Goal: Check status: Check status

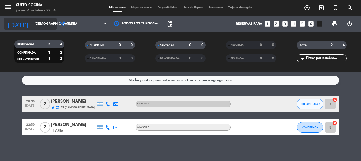
click at [35, 22] on input "[DEMOGRAPHIC_DATA][DATE]" at bounding box center [54, 23] width 45 height 9
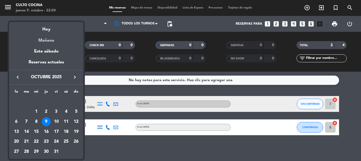
click at [48, 39] on div "Mañana" at bounding box center [46, 38] width 74 height 11
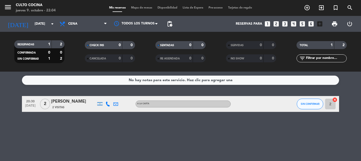
click at [34, 30] on div "[DATE] [DATE] arrow_drop_down" at bounding box center [30, 24] width 53 height 16
click at [37, 26] on input "[DATE]" at bounding box center [54, 23] width 45 height 9
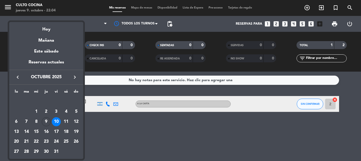
click at [48, 49] on div "Este sábado" at bounding box center [46, 51] width 74 height 15
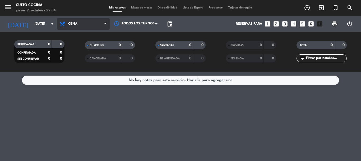
click at [74, 22] on span "Cena" at bounding box center [72, 24] width 9 height 4
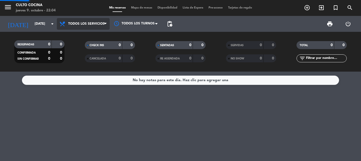
click at [78, 37] on div "menu CULTO COCINA [DATE] 9. octubre - 22:04 Mis reservas Mapa de mesas Disponib…" at bounding box center [180, 35] width 361 height 71
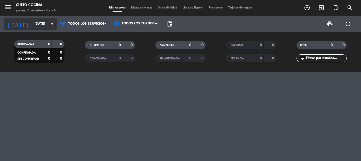
click at [36, 28] on input "[DATE]" at bounding box center [54, 23] width 45 height 9
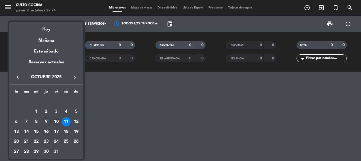
click at [56, 120] on div "10" at bounding box center [56, 121] width 9 height 9
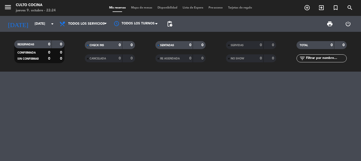
type input "[DATE]"
